Goal: Transaction & Acquisition: Purchase product/service

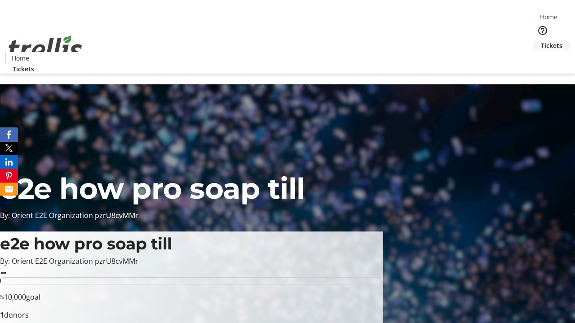
click at [541, 41] on span "Tickets" at bounding box center [552, 45] width 22 height 9
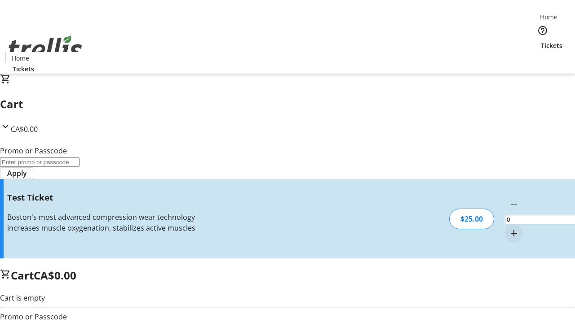
click at [508, 228] on mat-icon "Increment by one" at bounding box center [513, 233] width 11 height 11
type input "1"
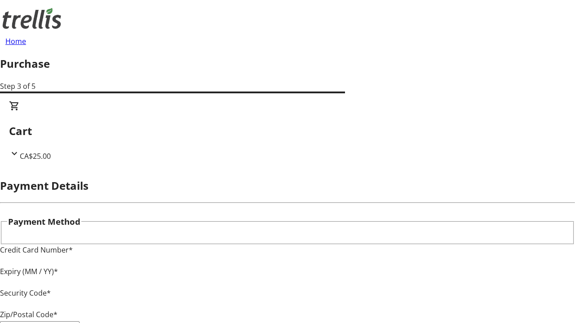
type input "V1Y 0C2"
